Goal: Information Seeking & Learning: Learn about a topic

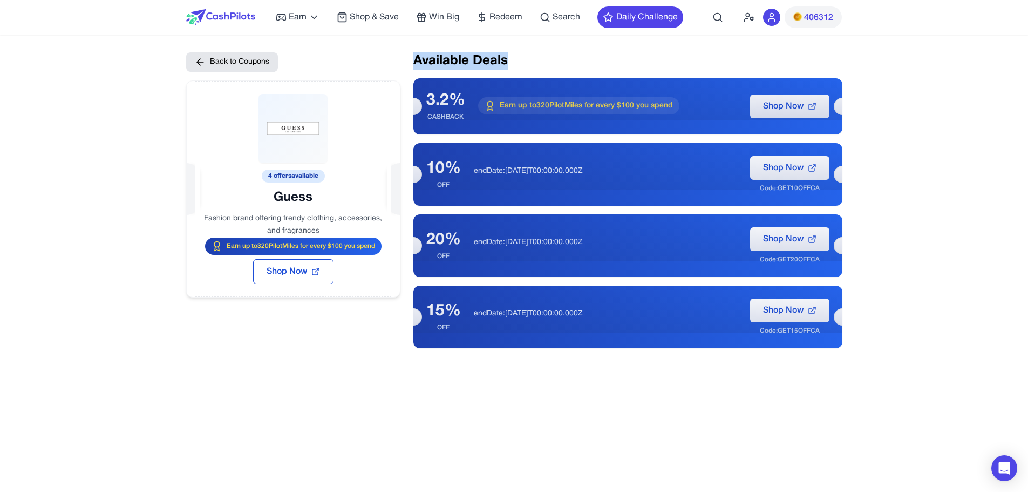
drag, startPoint x: 519, startPoint y: 53, endPoint x: 416, endPoint y: 57, distance: 103.2
click at [416, 57] on h2 "Available Deals" at bounding box center [627, 60] width 429 height 17
drag, startPoint x: 416, startPoint y: 57, endPoint x: 520, endPoint y: 57, distance: 104.2
click at [520, 57] on h2 "Available Deals" at bounding box center [627, 60] width 429 height 17
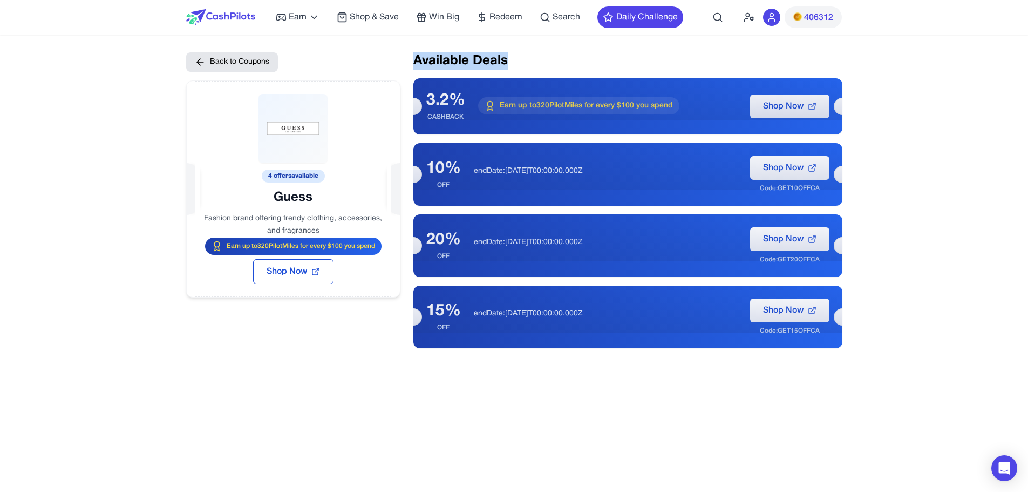
click at [520, 57] on h2 "Available Deals" at bounding box center [627, 60] width 429 height 17
drag, startPoint x: 499, startPoint y: 319, endPoint x: 498, endPoint y: 313, distance: 6.0
click at [498, 313] on div "endDate:[DATE]T00:00:00.000Z" at bounding box center [605, 316] width 263 height 17
drag, startPoint x: 498, startPoint y: 313, endPoint x: 478, endPoint y: 315, distance: 20.0
click at [478, 315] on p "endDate:[DATE]T00:00:00.000Z" at bounding box center [605, 313] width 263 height 11
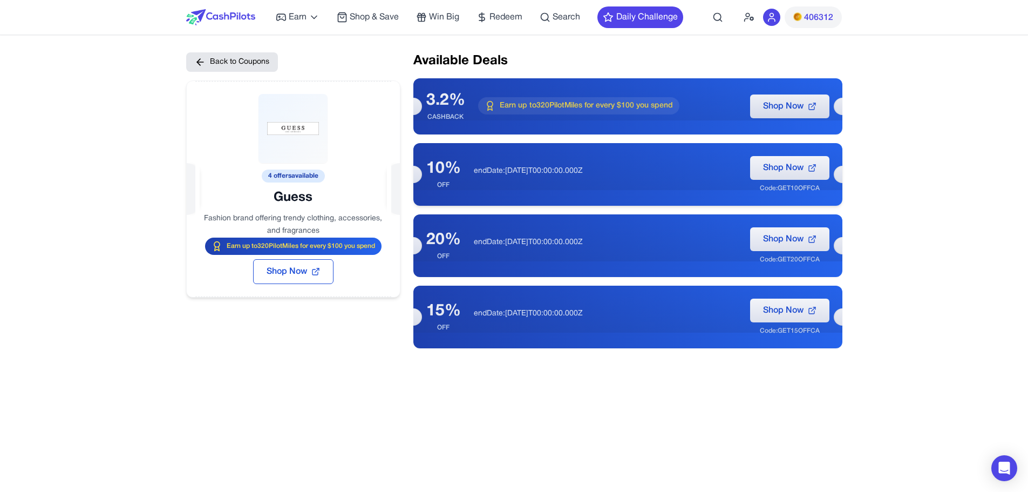
click at [657, 191] on div "10% OFF endDate:[DATE]T00:00:00.000Z Shop Now Code: GET10OFFCA" at bounding box center [627, 174] width 429 height 63
click at [246, 58] on button "Back to Coupons" at bounding box center [232, 61] width 92 height 19
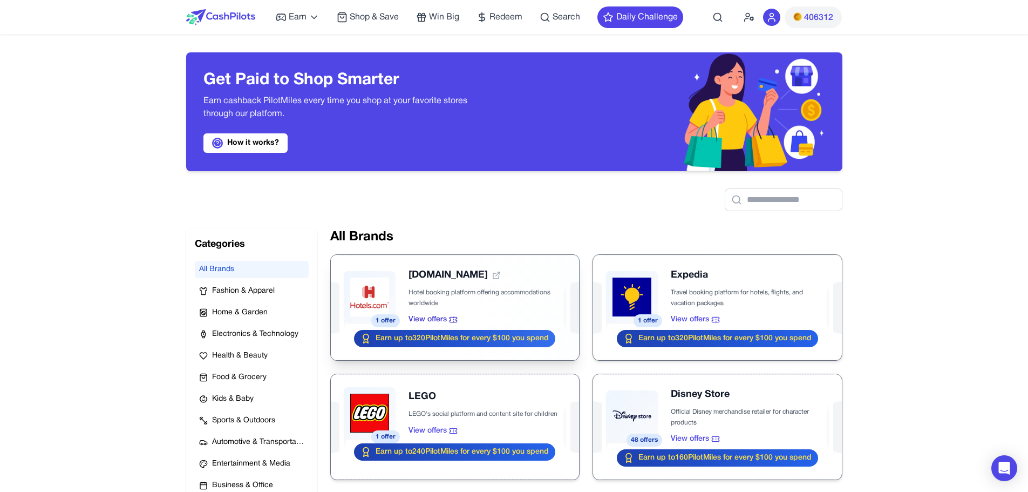
click at [509, 303] on div at bounding box center [455, 307] width 248 height 105
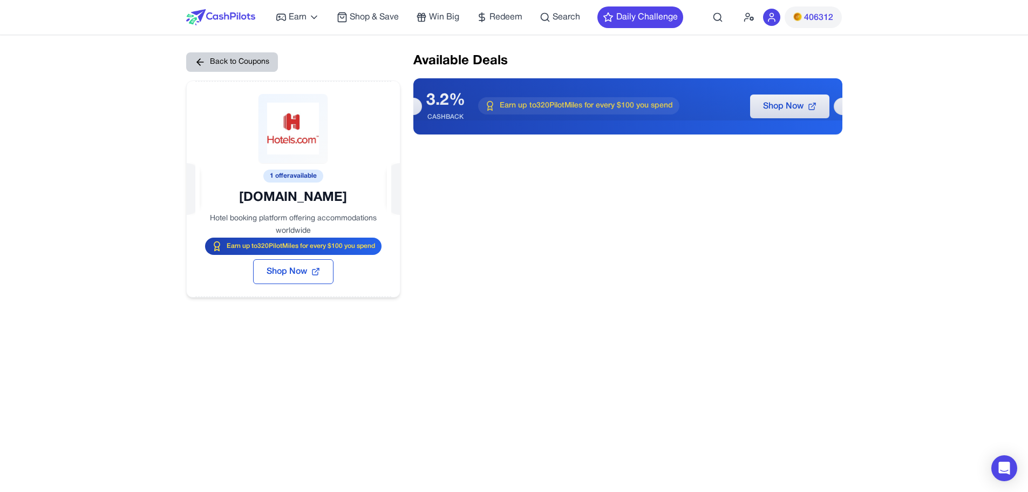
click at [220, 58] on button "Back to Coupons" at bounding box center [232, 61] width 92 height 19
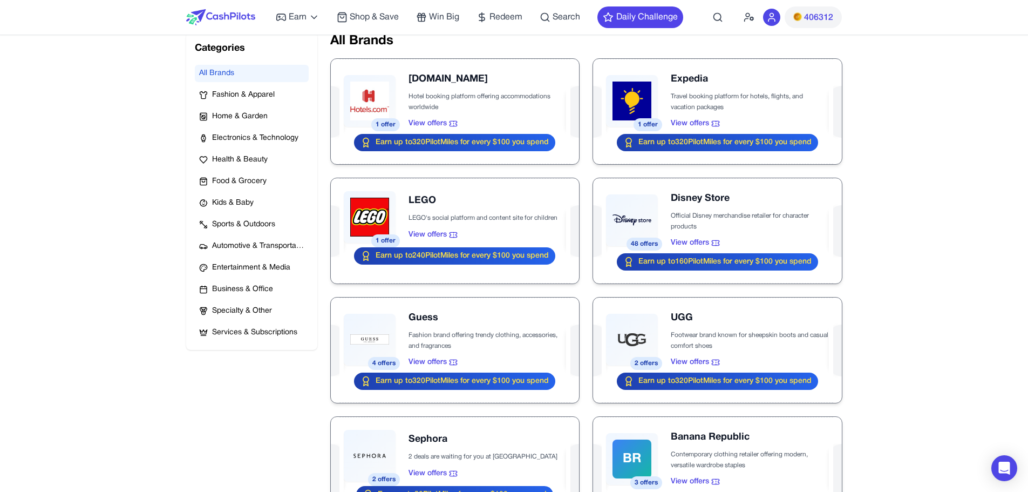
scroll to position [196, 0]
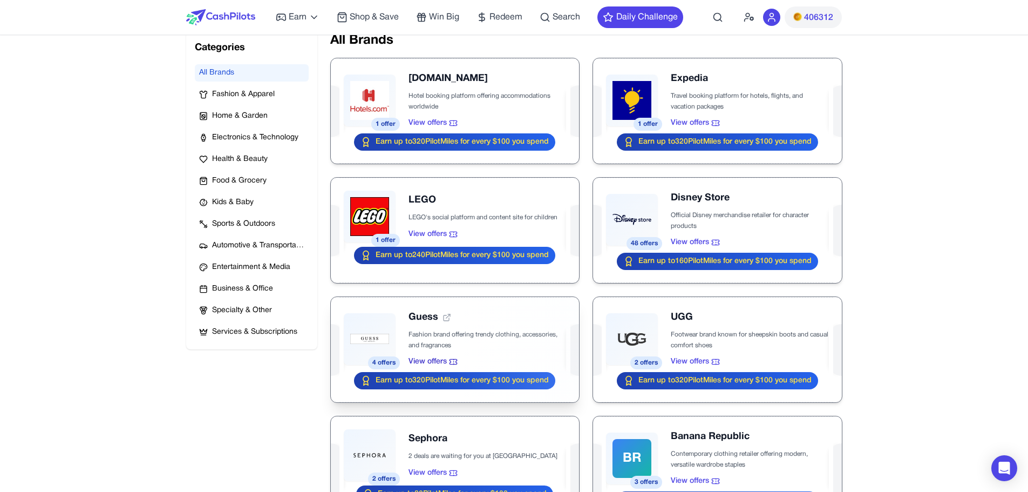
click at [371, 333] on div at bounding box center [455, 349] width 248 height 105
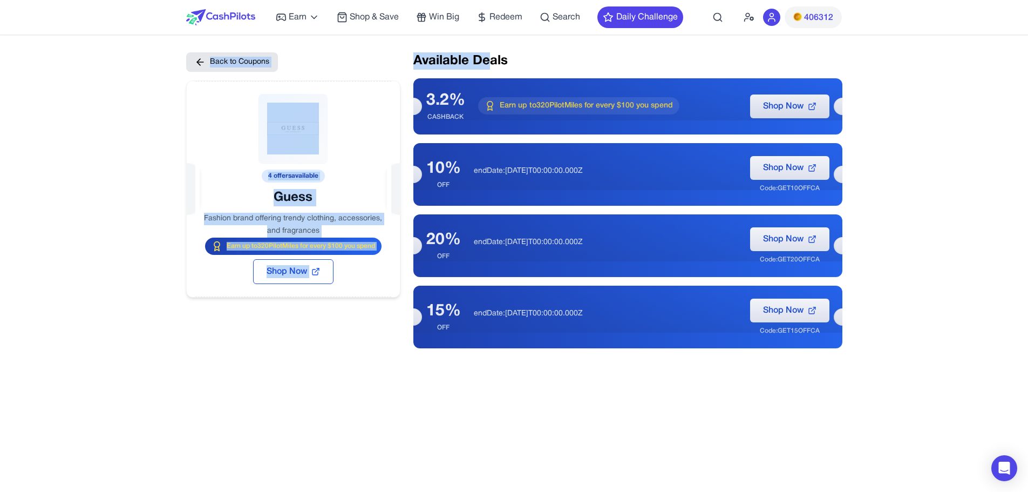
drag, startPoint x: 406, startPoint y: 65, endPoint x: 493, endPoint y: 56, distance: 86.8
click at [493, 56] on div "Back to Coupons 4 offers available Guess Fashion brand offering trendy clothing…" at bounding box center [514, 200] width 656 height 296
click at [493, 56] on h2 "Available Deals" at bounding box center [627, 60] width 429 height 17
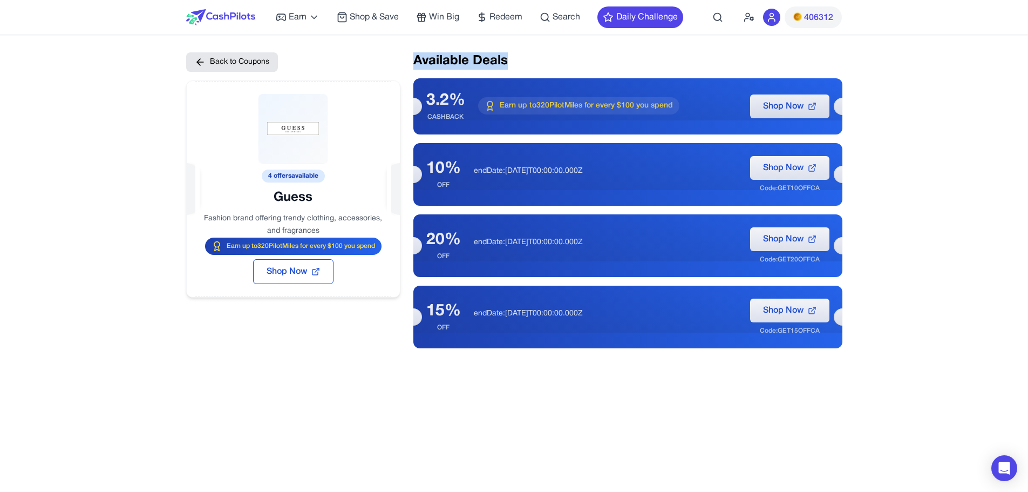
drag, startPoint x: 515, startPoint y: 57, endPoint x: 412, endPoint y: 64, distance: 103.3
click at [412, 64] on div "Back to Coupons 4 offers available Guess Fashion brand offering trendy clothing…" at bounding box center [514, 200] width 656 height 296
drag, startPoint x: 335, startPoint y: 223, endPoint x: 223, endPoint y: 214, distance: 112.2
click at [223, 214] on div at bounding box center [285, 238] width 242 height 202
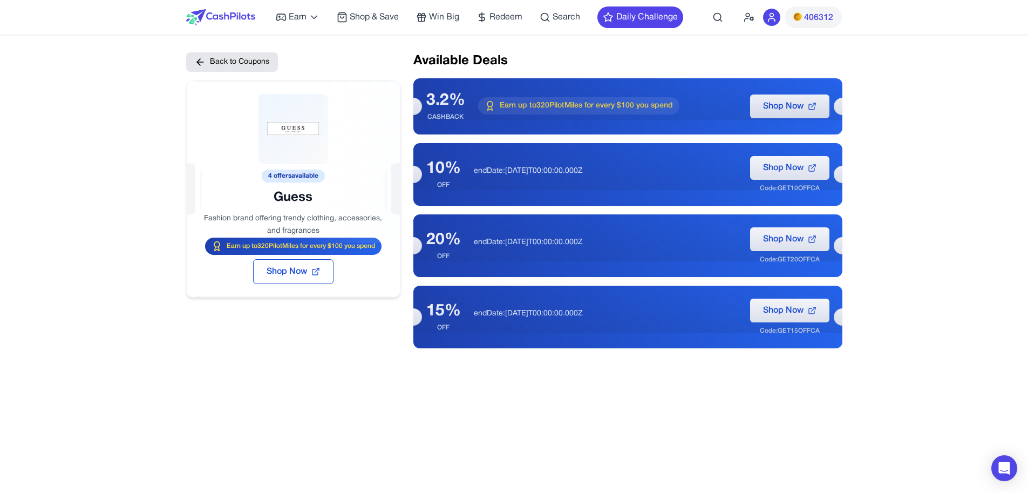
drag, startPoint x: 276, startPoint y: 201, endPoint x: 304, endPoint y: 200, distance: 27.6
click at [304, 200] on div at bounding box center [281, 237] width 253 height 220
drag, startPoint x: 458, startPoint y: 103, endPoint x: 427, endPoint y: 102, distance: 31.3
click at [427, 102] on div "3.2%" at bounding box center [445, 100] width 39 height 19
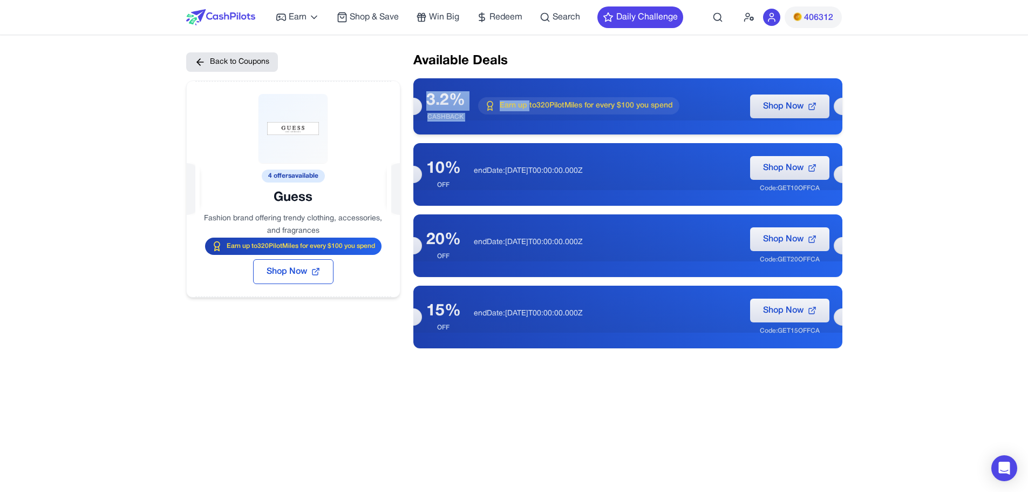
drag, startPoint x: 427, startPoint y: 102, endPoint x: 528, endPoint y: 110, distance: 101.8
click at [528, 110] on div "3.2% CASHBACK Earn up to 320 PilotMiles for every $100 you spend Shop Now" at bounding box center [627, 106] width 429 height 56
click at [528, 110] on span "Earn up to 320 PilotMiles for every $100 you spend" at bounding box center [586, 105] width 173 height 11
click at [540, 107] on span "Earn up to 320 PilotMiles for every $100 you spend" at bounding box center [586, 105] width 173 height 11
click at [626, 102] on span "Earn up to 320 PilotMiles for every $100 you spend" at bounding box center [586, 105] width 173 height 11
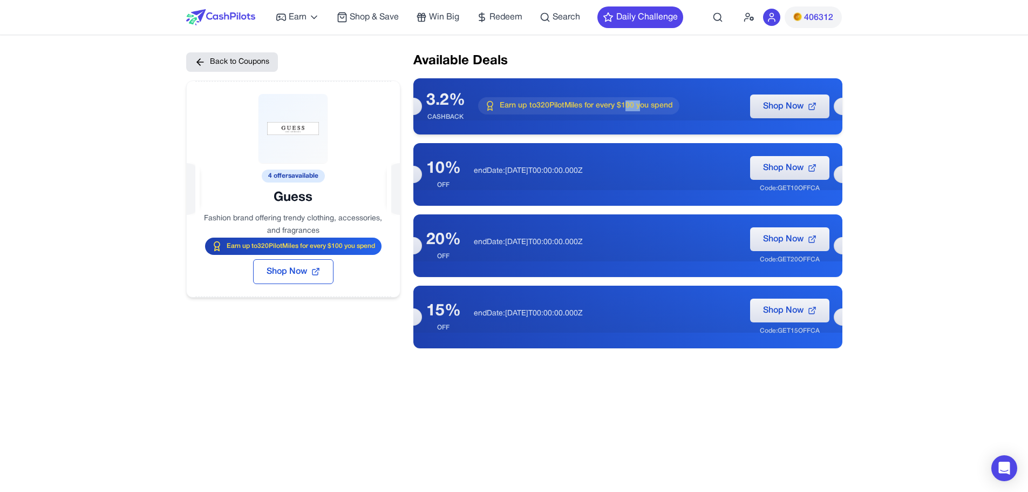
click at [626, 102] on span "Earn up to 320 PilotMiles for every $100 you spend" at bounding box center [586, 105] width 173 height 11
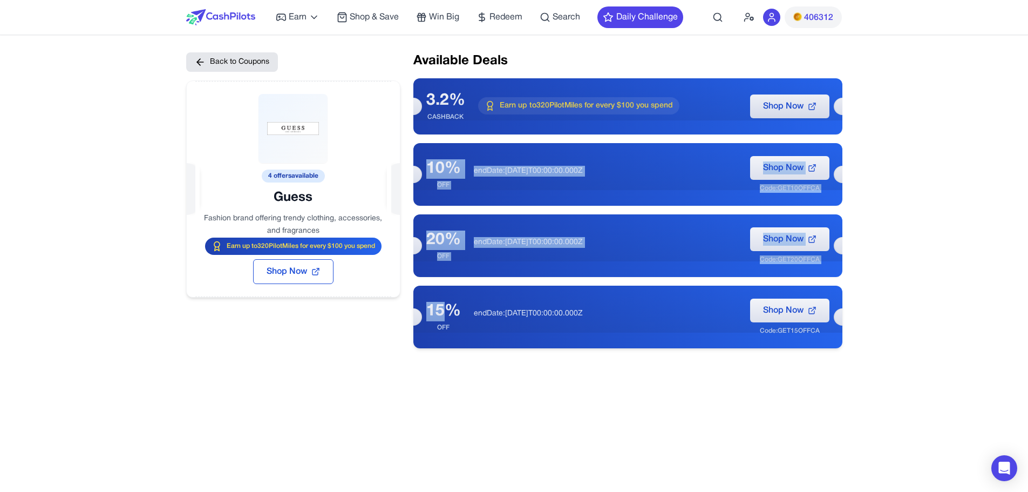
drag, startPoint x: 423, startPoint y: 167, endPoint x: 445, endPoint y: 304, distance: 139.4
click at [445, 304] on div "3.2% CASHBACK Earn up to 320 PilotMiles for every $100 you spend Shop Now 10% O…" at bounding box center [627, 213] width 429 height 270
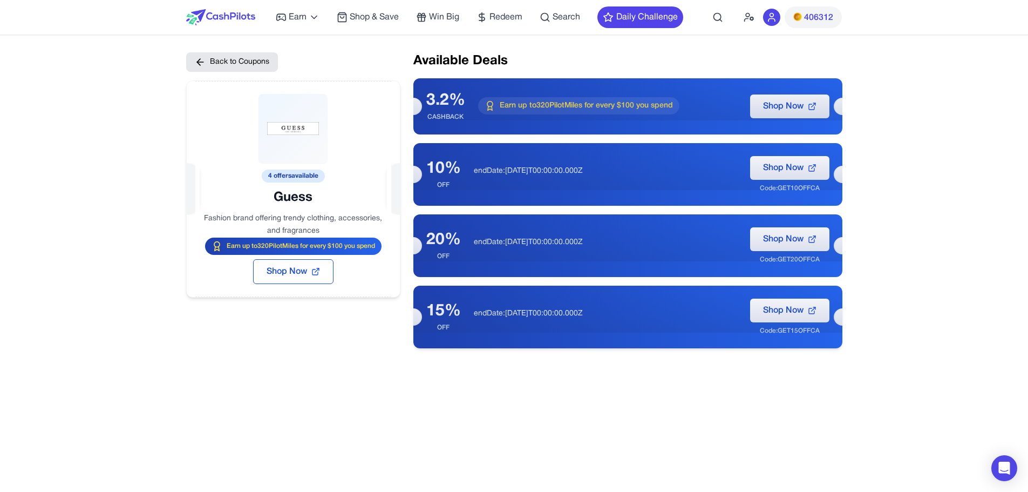
click at [469, 321] on div "15% OFF endDate:[DATE]T00:00:00.000Z Shop Now Code: GET15OFFCA" at bounding box center [627, 317] width 429 height 63
drag, startPoint x: 678, startPoint y: 107, endPoint x: 499, endPoint y: 101, distance: 179.3
click at [499, 101] on div "Earn up to 320 PilotMiles for every $100 you spend" at bounding box center [578, 105] width 201 height 17
click at [630, 108] on span "Earn up to 320 PilotMiles for every $100 you spend" at bounding box center [586, 105] width 173 height 11
click at [546, 110] on span "Earn up to 320 PilotMiles for every $100 you spend" at bounding box center [586, 105] width 173 height 11
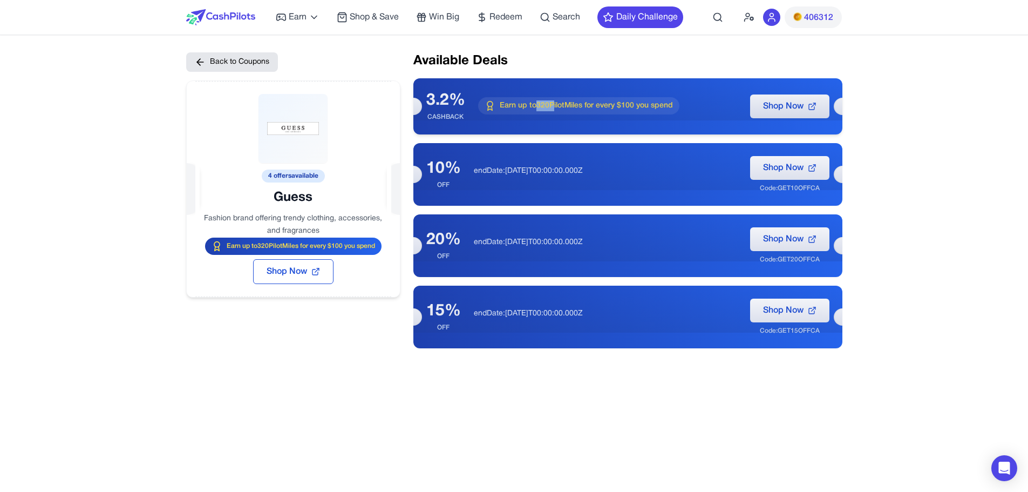
click at [546, 110] on span "Earn up to 320 PilotMiles for every $100 you spend" at bounding box center [586, 105] width 173 height 11
drag, startPoint x: 824, startPoint y: 190, endPoint x: 777, endPoint y: 188, distance: 46.5
click at [777, 188] on div "Shop Now Code: GET10OFFCA" at bounding box center [789, 174] width 79 height 37
drag, startPoint x: 718, startPoint y: 115, endPoint x: 492, endPoint y: 104, distance: 227.0
click at [492, 104] on div "Earn up to 320 PilotMiles for every $100 you spend" at bounding box center [607, 106] width 259 height 18
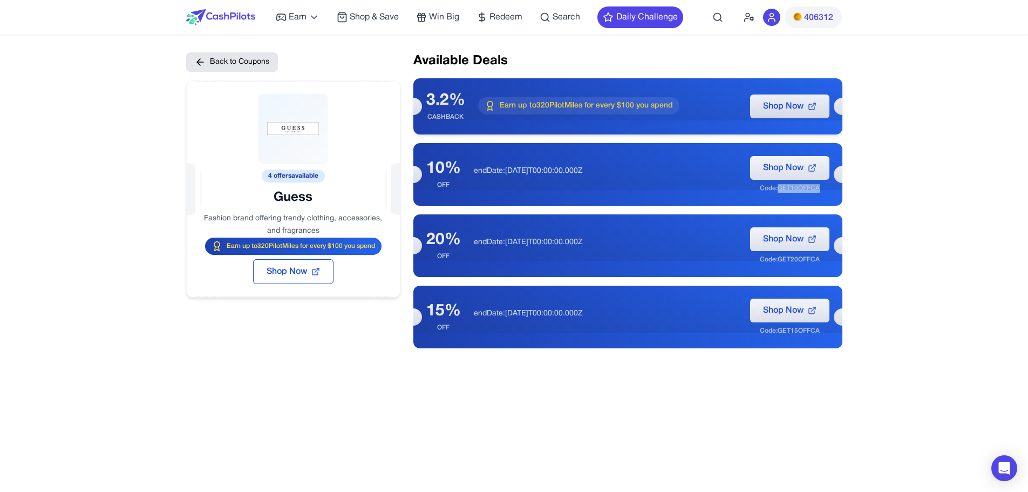
click at [500, 109] on span "Earn up to 320 PilotMiles for every $100 you spend" at bounding box center [586, 105] width 173 height 11
drag, startPoint x: 500, startPoint y: 109, endPoint x: 676, endPoint y: 111, distance: 175.4
click at [673, 111] on span "Earn up to 320 PilotMiles for every $100 you spend" at bounding box center [586, 105] width 173 height 11
drag, startPoint x: 436, startPoint y: 171, endPoint x: 449, endPoint y: 188, distance: 21.6
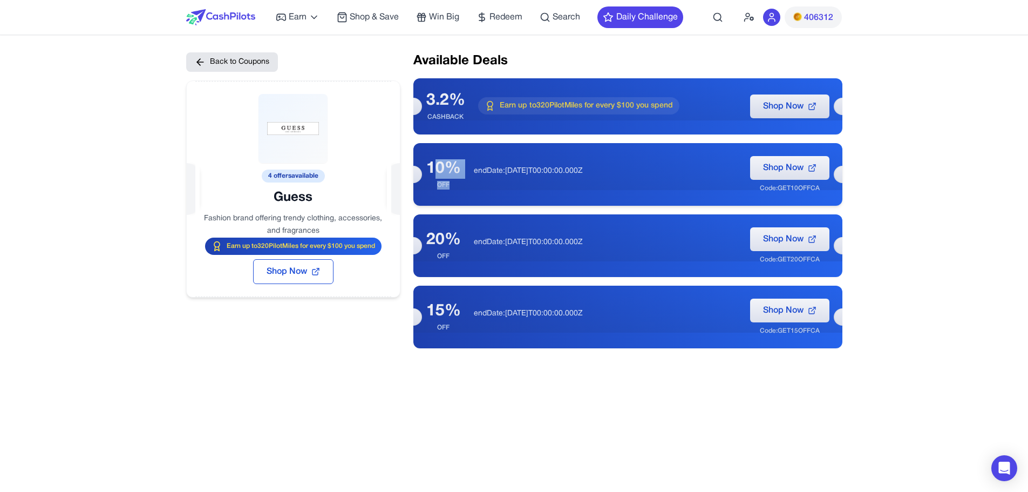
click at [449, 188] on div "10% OFF" at bounding box center [443, 174] width 35 height 30
click at [444, 188] on div "OFF" at bounding box center [443, 185] width 35 height 9
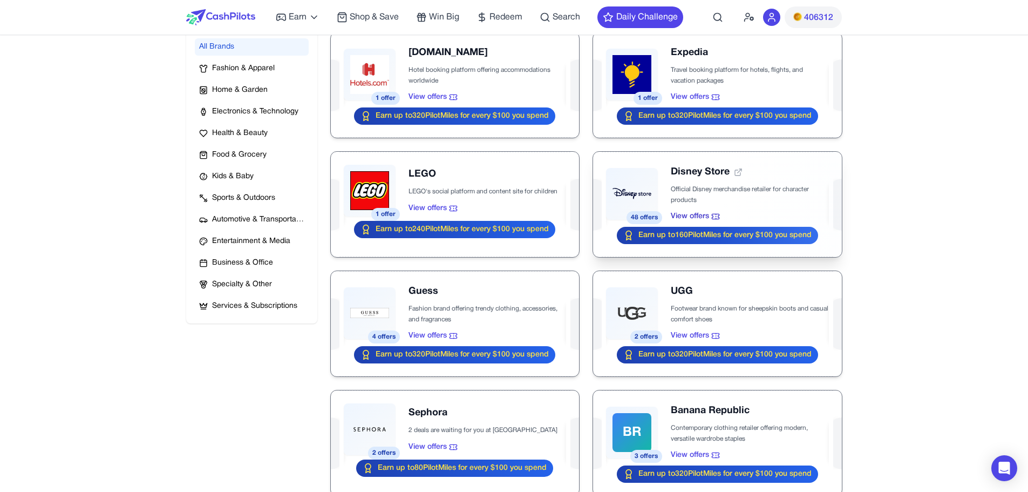
scroll to position [197, 0]
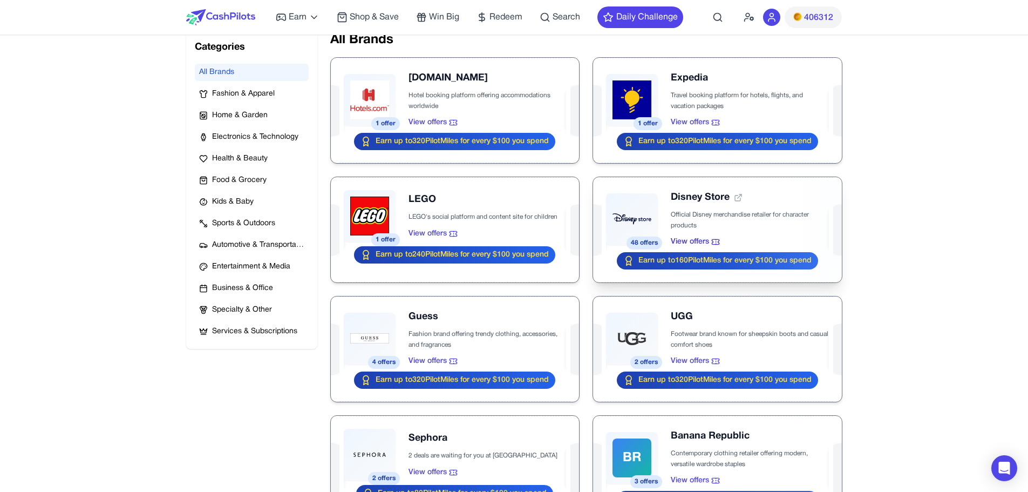
click at [658, 204] on div at bounding box center [717, 229] width 248 height 105
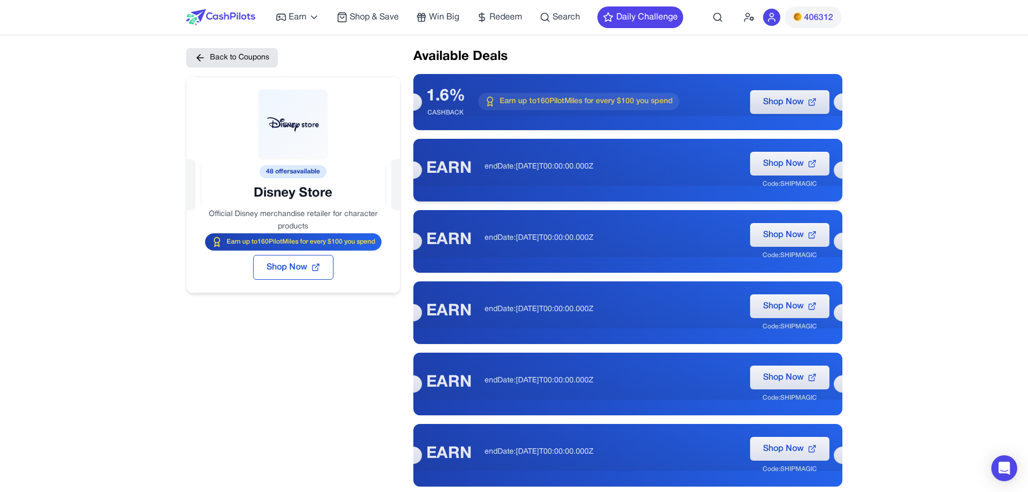
scroll to position [4, 0]
drag, startPoint x: 445, startPoint y: 154, endPoint x: 446, endPoint y: 160, distance: 6.0
click at [446, 160] on div "EARN endDate:[DATE]T00:00:00.000Z Shop Now Code: SHIPMAGIC" at bounding box center [627, 170] width 429 height 63
click at [446, 160] on div "EARN" at bounding box center [448, 169] width 45 height 19
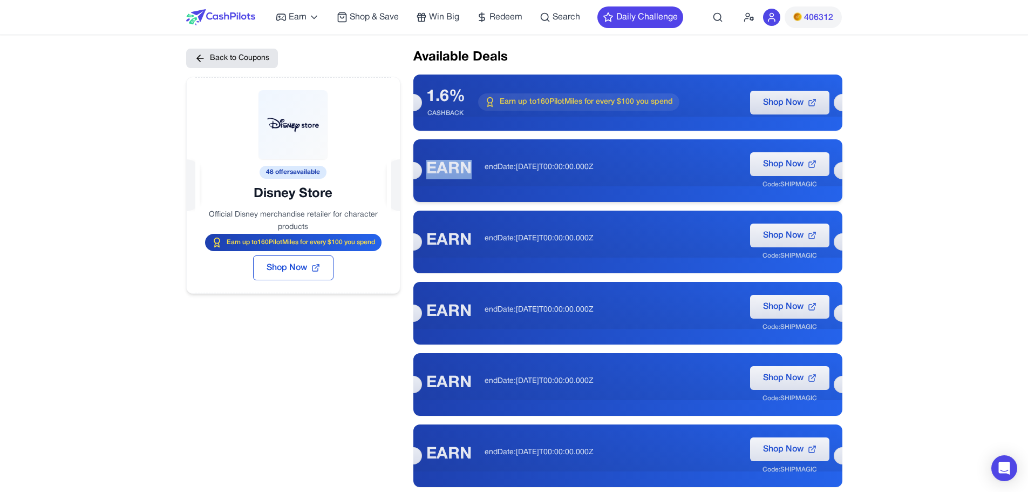
click at [446, 160] on div "EARN" at bounding box center [448, 169] width 45 height 19
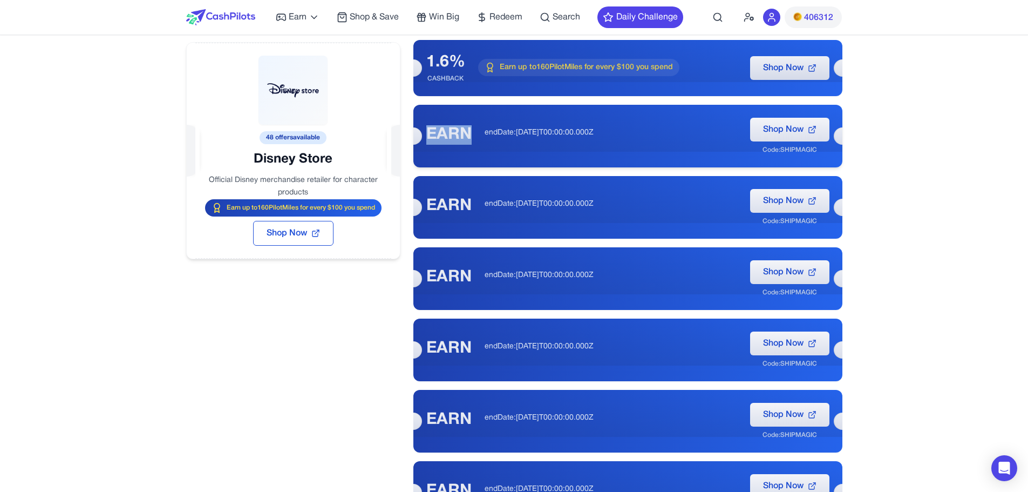
scroll to position [0, 0]
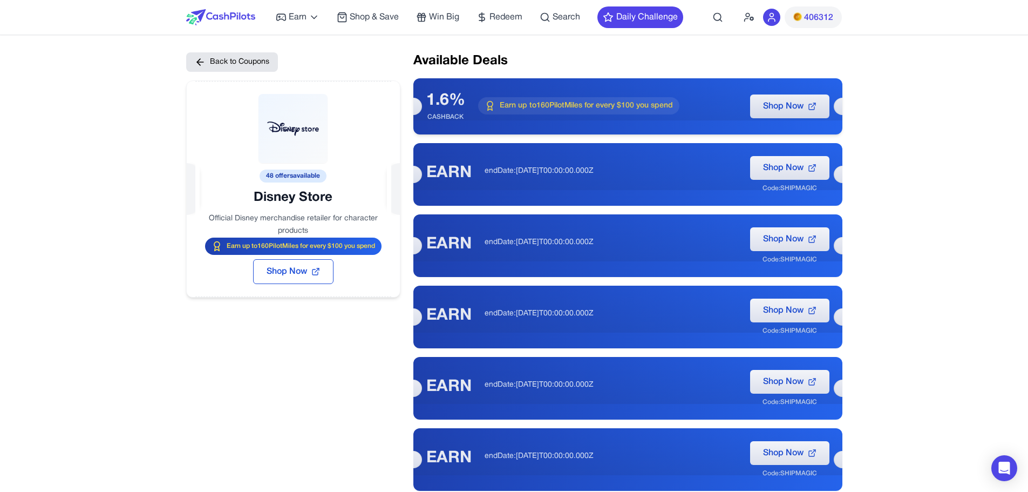
click at [435, 112] on div "1.6% CASHBACK" at bounding box center [445, 106] width 39 height 30
click at [456, 182] on div "EARN" at bounding box center [448, 173] width 45 height 19
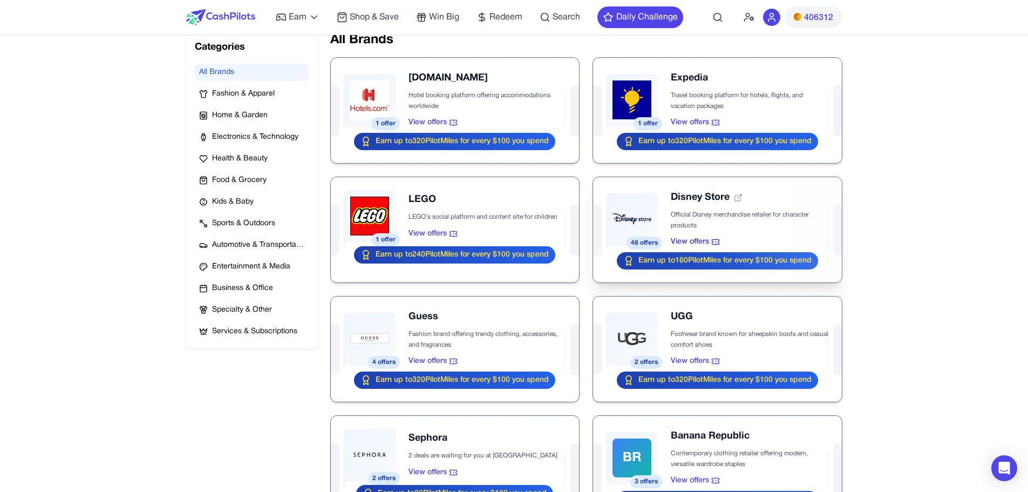
click at [653, 208] on div at bounding box center [717, 229] width 248 height 105
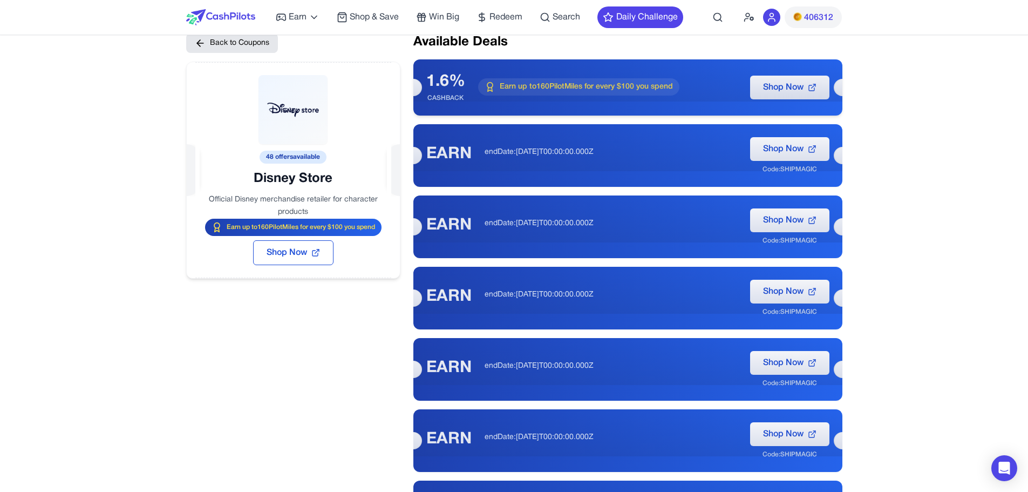
scroll to position [18, 0]
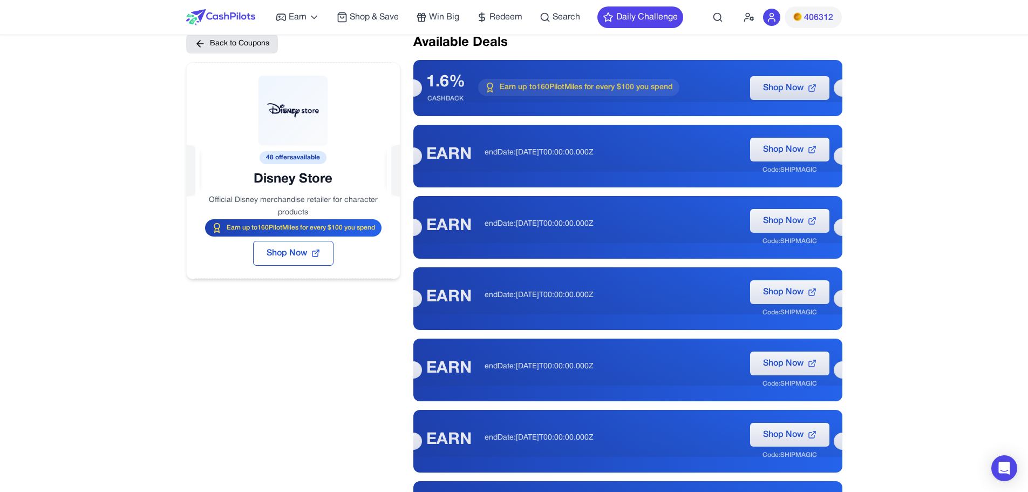
scroll to position [197, 0]
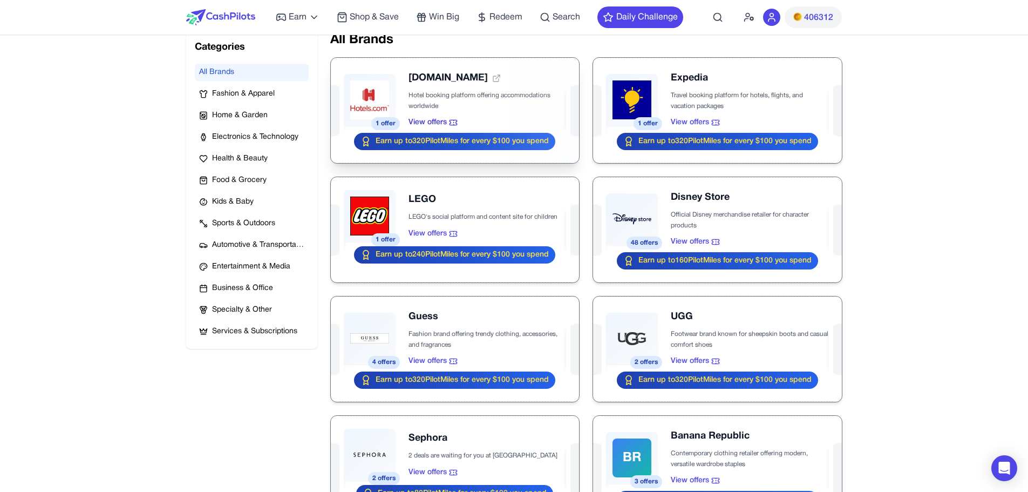
click at [492, 75] on div at bounding box center [455, 110] width 248 height 105
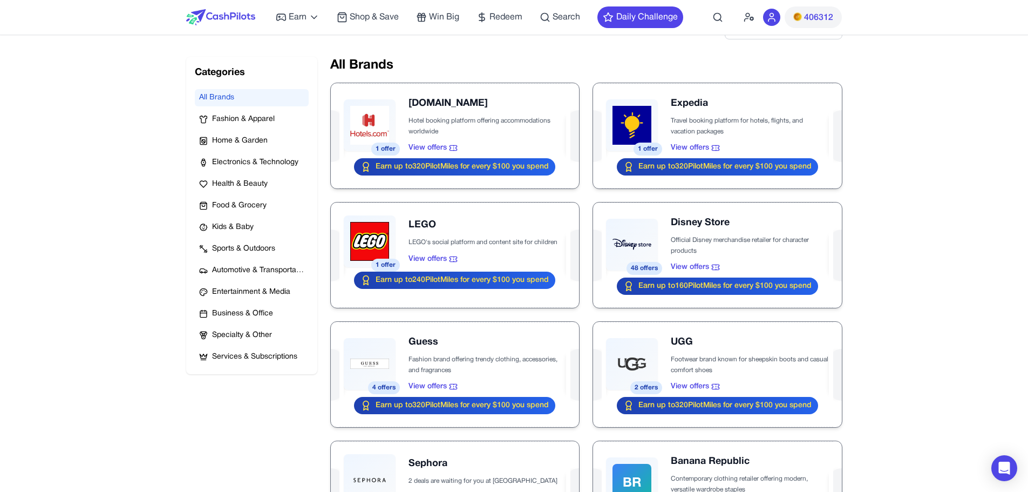
scroll to position [172, 0]
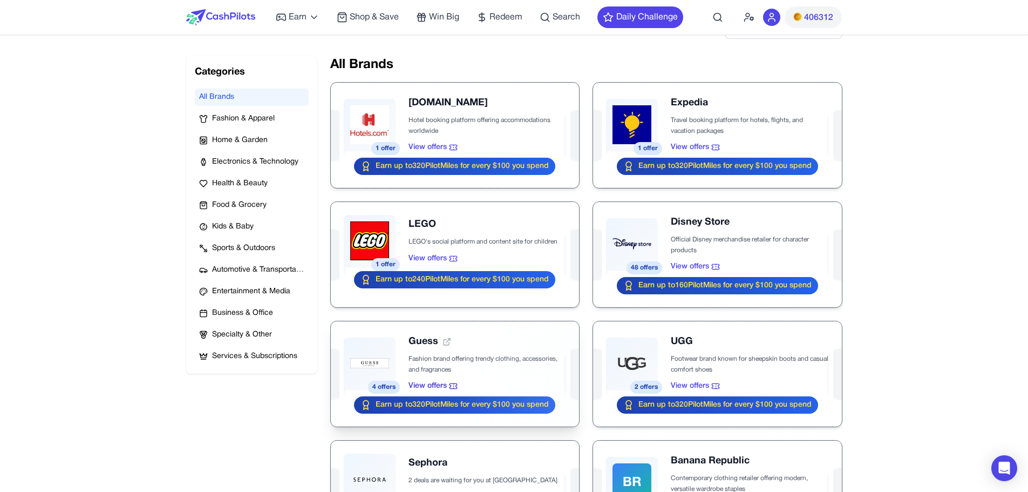
click at [450, 370] on div at bounding box center [455, 373] width 248 height 105
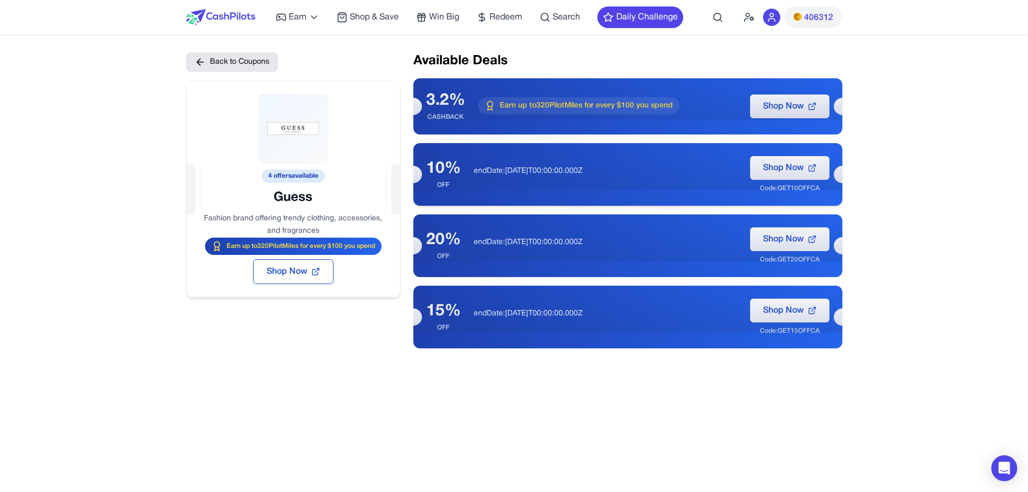
click at [799, 185] on div "Code: GET10OFFCA" at bounding box center [790, 188] width 60 height 9
click at [797, 173] on span "Shop Now" at bounding box center [783, 167] width 40 height 13
click at [942, 182] on div "Earn Play Games Enjoy fun games and earn Try New App Test new app for rewards T…" at bounding box center [514, 465] width 1028 height 931
click at [790, 191] on div "Code: GET10OFFCA" at bounding box center [790, 188] width 60 height 9
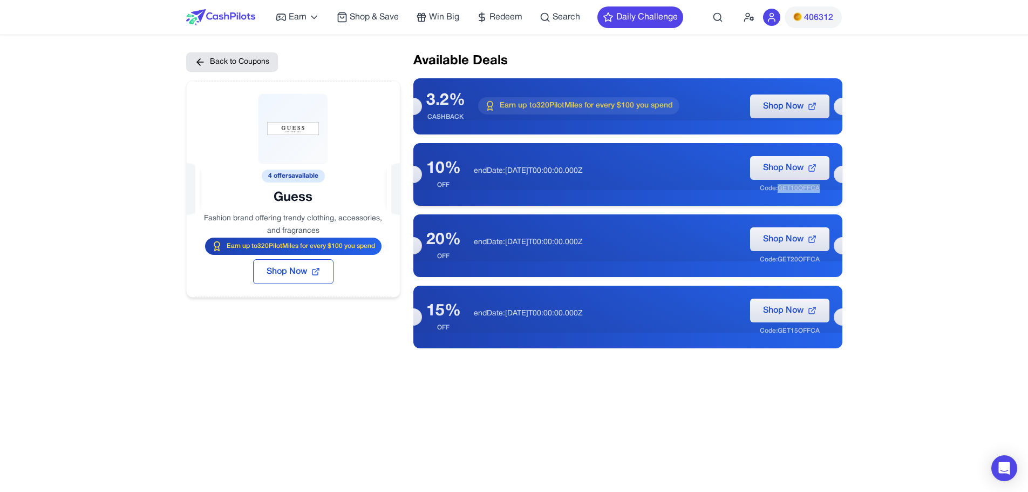
click at [790, 191] on div "Code: GET10OFFCA" at bounding box center [790, 188] width 60 height 9
click at [646, 90] on div "3.2% CASHBACK Earn up to 320 PilotMiles for every $100 you spend Shop Now" at bounding box center [627, 106] width 429 height 56
click at [681, 176] on p "endDate:[DATE]T00:00:00.000Z" at bounding box center [605, 171] width 263 height 11
click at [789, 108] on span "Shop Now" at bounding box center [783, 106] width 40 height 13
drag, startPoint x: 652, startPoint y: 107, endPoint x: 689, endPoint y: 107, distance: 37.2
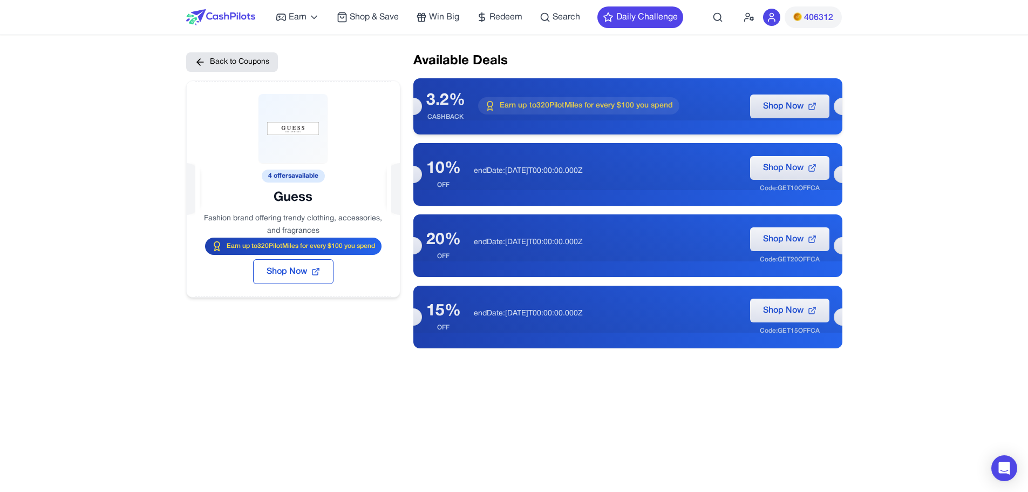
click at [689, 107] on div "Earn up to 320 PilotMiles for every $100 you spend" at bounding box center [607, 106] width 259 height 18
click at [791, 127] on div "3.2% CASHBACK Earn up to 320 PilotMiles for every $100 you spend Shop Now" at bounding box center [627, 106] width 429 height 56
drag, startPoint x: 791, startPoint y: 127, endPoint x: 742, endPoint y: 126, distance: 49.7
click at [742, 126] on div "3.2% CASHBACK Earn up to 320 PilotMiles for every $100 you spend Shop Now" at bounding box center [627, 106] width 429 height 56
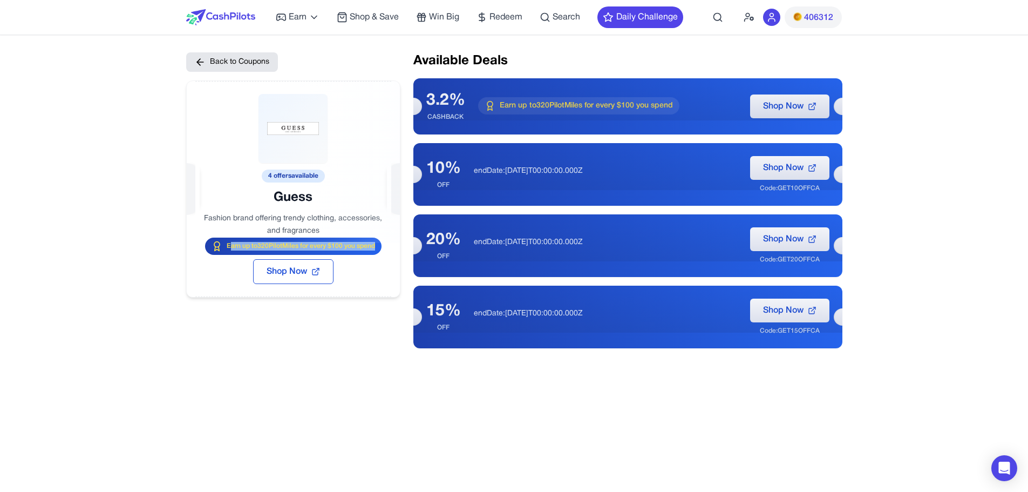
drag, startPoint x: 229, startPoint y: 245, endPoint x: 374, endPoint y: 248, distance: 144.7
click at [259, 248] on span "Earn up to 320 PilotMiles for every $100 you spend" at bounding box center [247, 203] width 24 height 148
click at [497, 112] on div "Earn up to 320 PilotMiles for every $100 you spend" at bounding box center [578, 105] width 201 height 17
drag, startPoint x: 302, startPoint y: 247, endPoint x: 376, endPoint y: 247, distance: 73.9
click at [298, 247] on span "Earn up to 320 PilotMiles for every $100 you spend" at bounding box center [257, 229] width 82 height 133
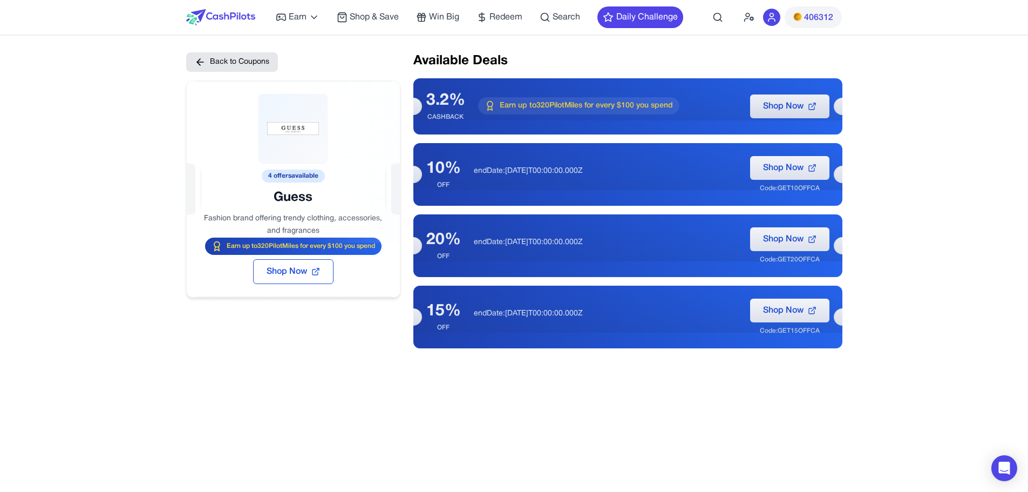
click at [350, 177] on span "Earn up to 320 PilotMiles for every $100 you spend" at bounding box center [276, 157] width 147 height 39
drag, startPoint x: 218, startPoint y: 240, endPoint x: 377, endPoint y: 243, distance: 158.7
click at [377, 243] on div "4 offers available Guess Fashion brand offering trendy clothing, accessories, a…" at bounding box center [298, 189] width 284 height 285
click at [261, 243] on span "Earn up to 320 PilotMiles for every $100 you spend" at bounding box center [248, 212] width 24 height 148
click at [315, 245] on div "Earn up to 320 PilotMiles for every $100 you spend" at bounding box center [257, 227] width 118 height 153
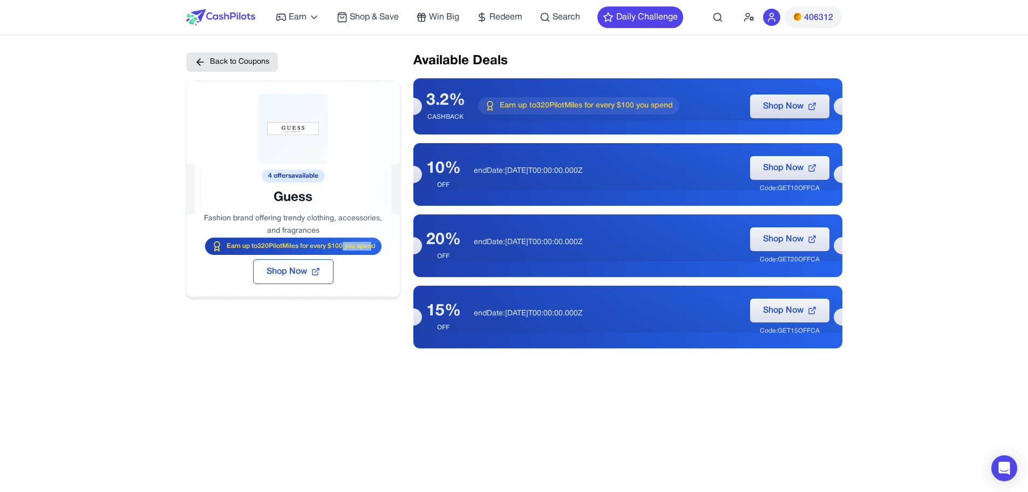
drag, startPoint x: 341, startPoint y: 245, endPoint x: 369, endPoint y: 250, distance: 28.5
click at [361, 250] on span "Earn up to 320 PilotMiles for every $100 you spend" at bounding box center [334, 179] width 54 height 144
click at [350, 267] on div "4 offers available Guess Fashion brand offering trendy clothing, accessories, a…" at bounding box center [304, 198] width 255 height 254
click at [233, 229] on span "Shop Now" at bounding box center [222, 208] width 21 height 42
drag, startPoint x: 432, startPoint y: 102, endPoint x: 458, endPoint y: 117, distance: 30.0
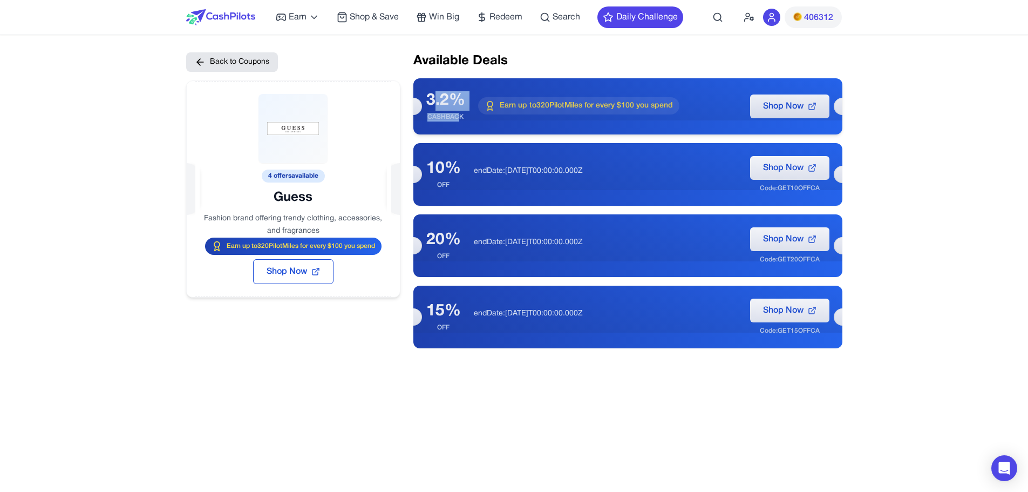
click at [458, 117] on div "3.2% CASHBACK" at bounding box center [445, 106] width 39 height 30
click at [458, 117] on div "CASHBACK" at bounding box center [445, 117] width 39 height 9
click at [438, 116] on div "CASHBACK" at bounding box center [445, 117] width 39 height 9
drag, startPoint x: 428, startPoint y: 122, endPoint x: 462, endPoint y: 120, distance: 34.6
click at [462, 120] on div "3.2% CASHBACK Earn up to 320 PilotMiles for every $100 you spend Shop Now" at bounding box center [627, 106] width 429 height 56
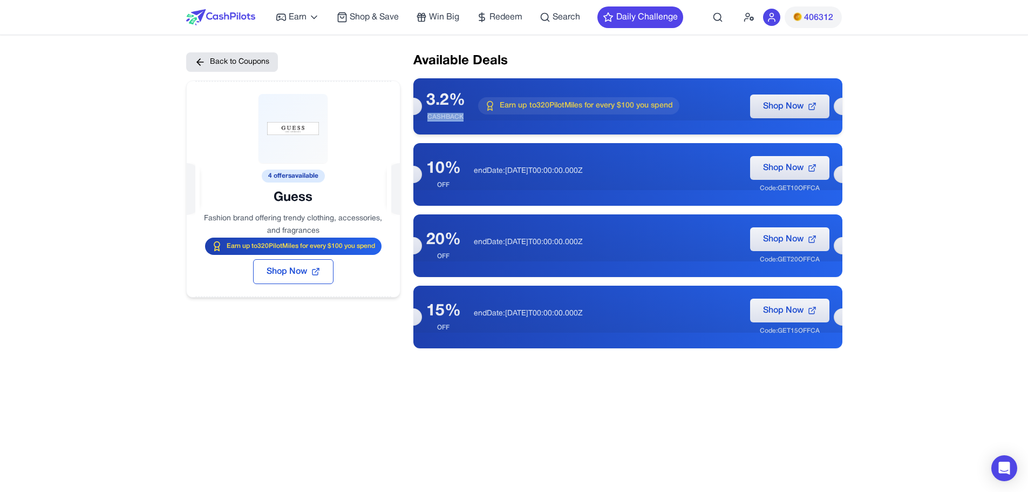
click at [462, 120] on div "CASHBACK" at bounding box center [445, 117] width 39 height 9
drag, startPoint x: 469, startPoint y: 117, endPoint x: 430, endPoint y: 108, distance: 39.7
click at [430, 108] on div "3.2% CASHBACK Earn up to 320 PilotMiles for every $100 you spend Shop Now" at bounding box center [627, 106] width 429 height 56
